Goal: Transaction & Acquisition: Purchase product/service

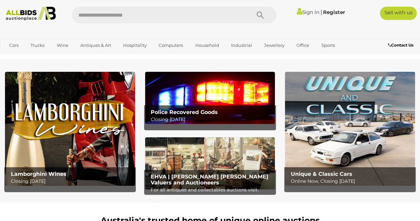
click at [32, 18] on img at bounding box center [30, 14] width 55 height 14
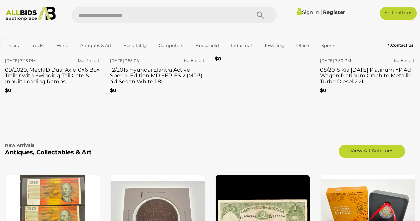
scroll to position [895, 0]
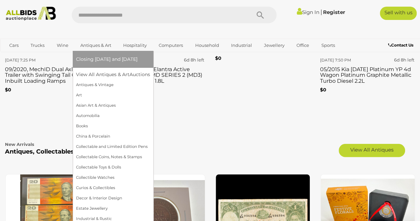
click at [94, 43] on link "Antiques & Art" at bounding box center [95, 45] width 39 height 11
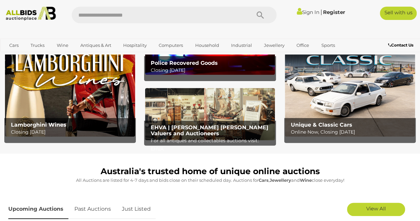
scroll to position [48, 0]
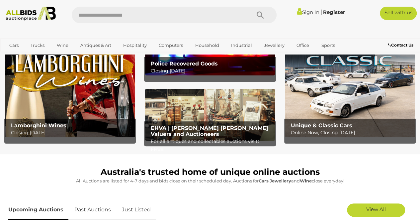
click at [228, 128] on b "EHVA | [PERSON_NAME] [PERSON_NAME] Valuers and Auctioneers" at bounding box center [209, 131] width 117 height 12
